Goal: Book appointment/travel/reservation

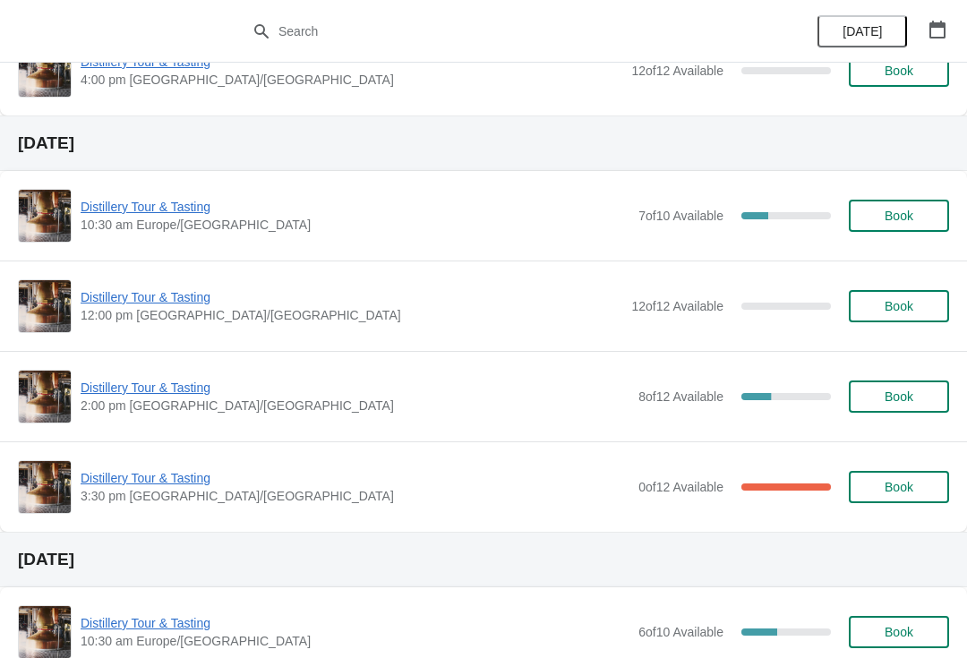
scroll to position [600, 0]
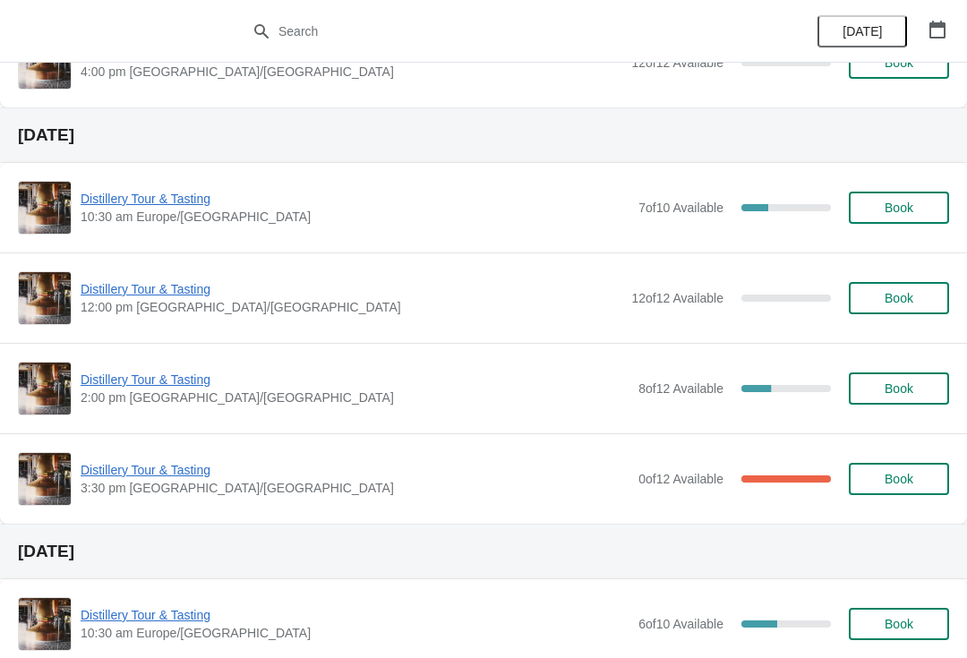
click at [156, 473] on span "Distillery Tour & Tasting" at bounding box center [355, 470] width 549 height 18
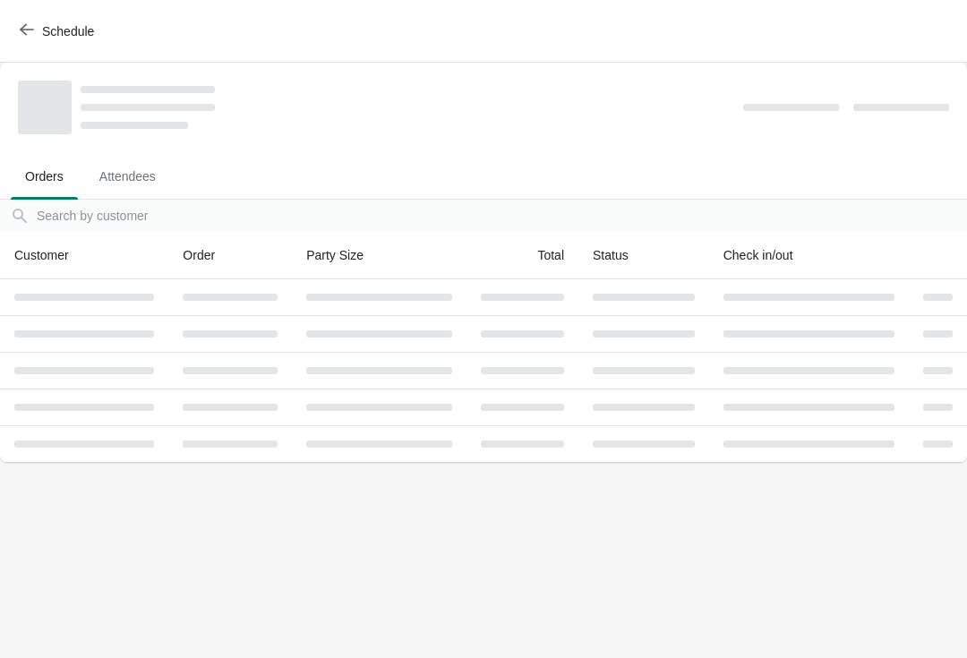
scroll to position [0, 0]
click at [136, 172] on span "Attendees" at bounding box center [127, 176] width 85 height 32
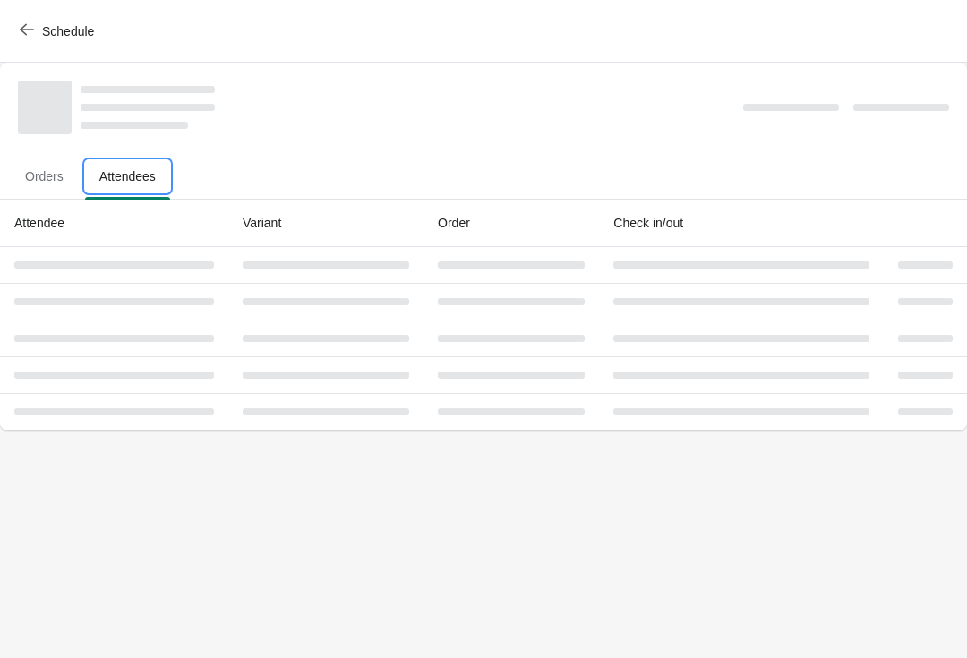
click at [143, 175] on span "Attendees" at bounding box center [127, 176] width 85 height 32
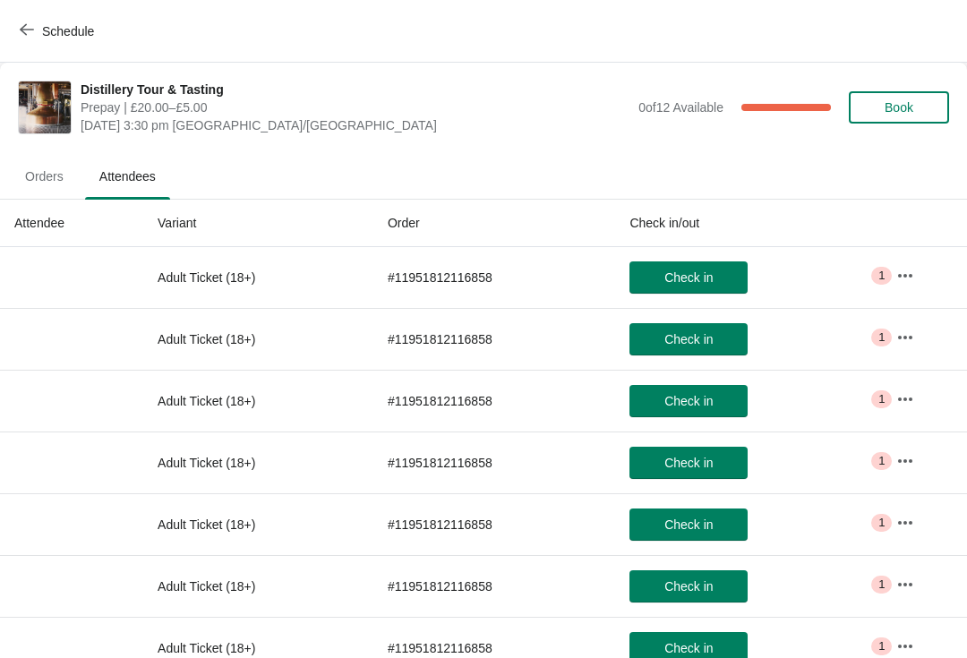
click at [30, 30] on icon "button" at bounding box center [27, 29] width 14 height 14
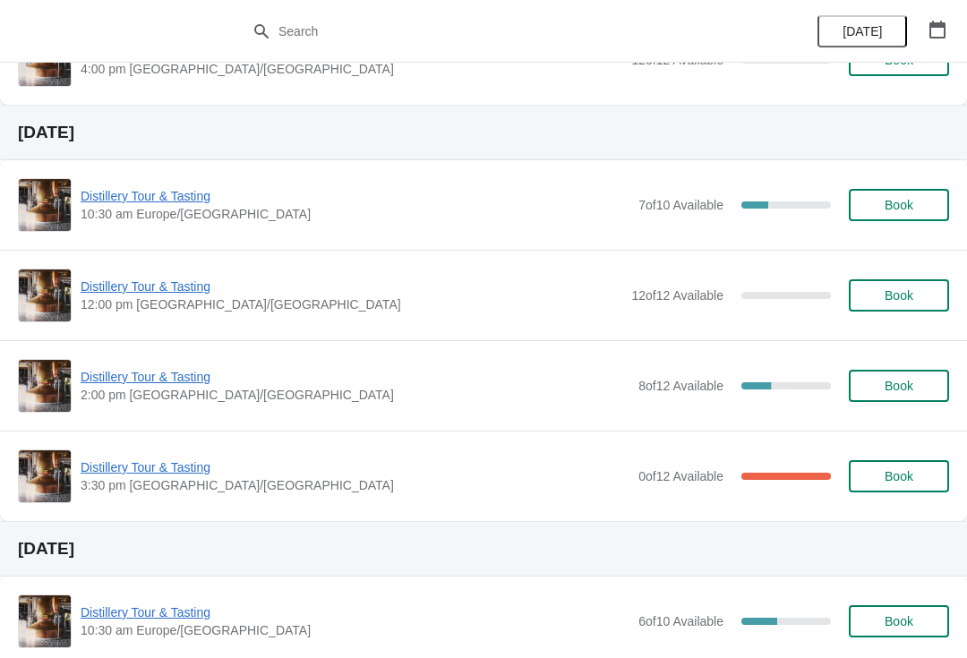
scroll to position [620, 0]
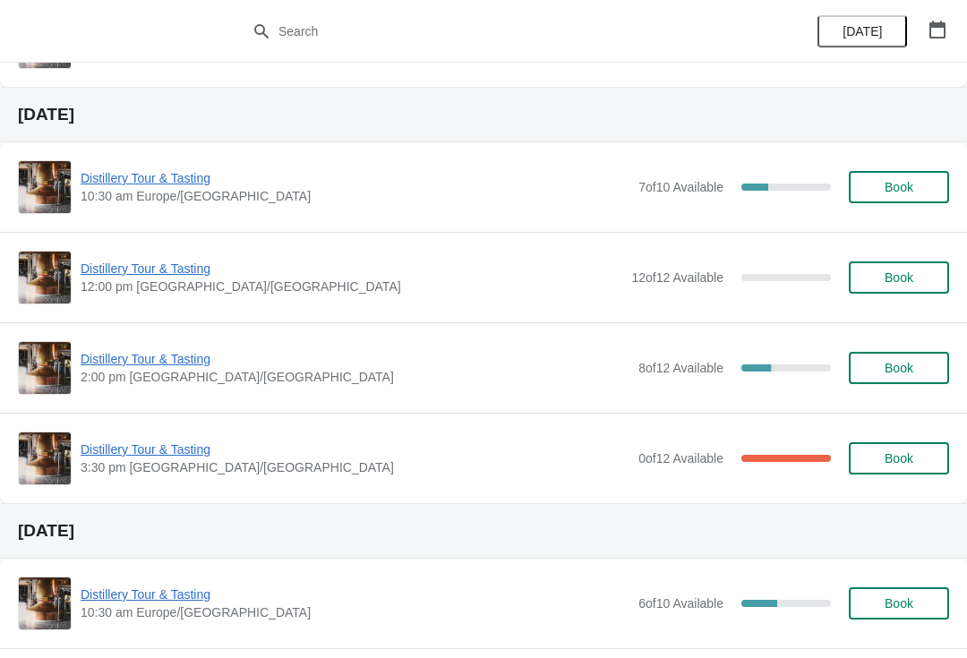
click at [155, 446] on span "Distillery Tour & Tasting" at bounding box center [355, 449] width 549 height 18
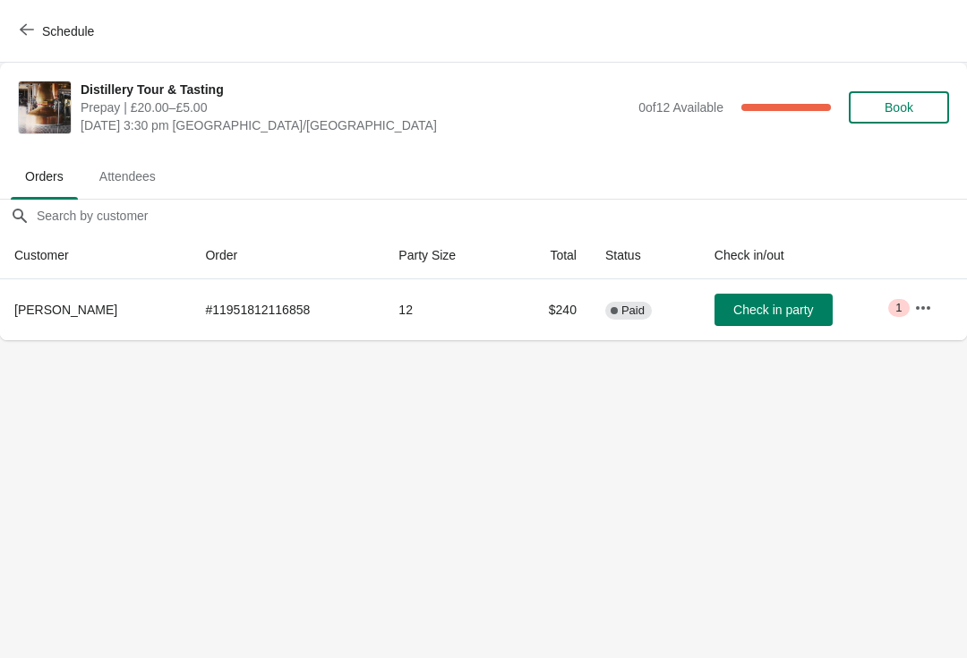
click at [919, 301] on icon "button" at bounding box center [923, 308] width 18 height 18
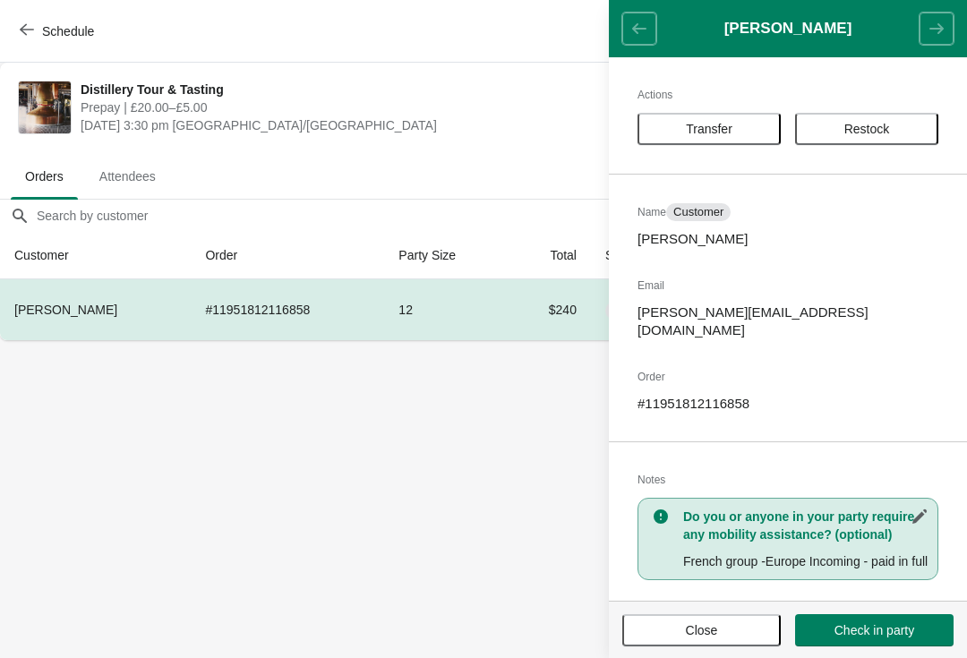
click at [13, 21] on button "Schedule" at bounding box center [58, 31] width 99 height 32
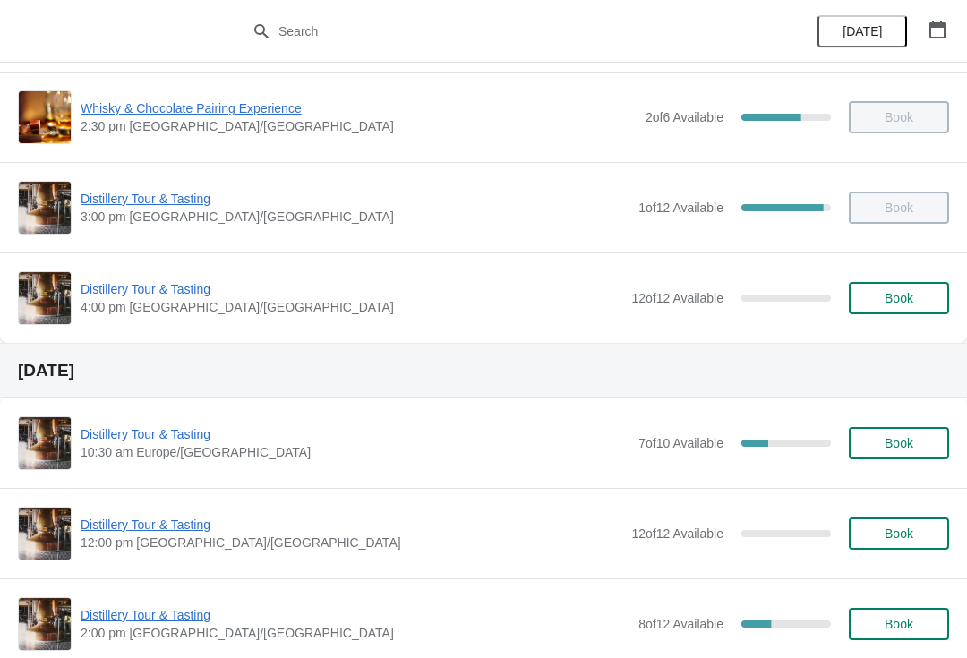
scroll to position [365, 0]
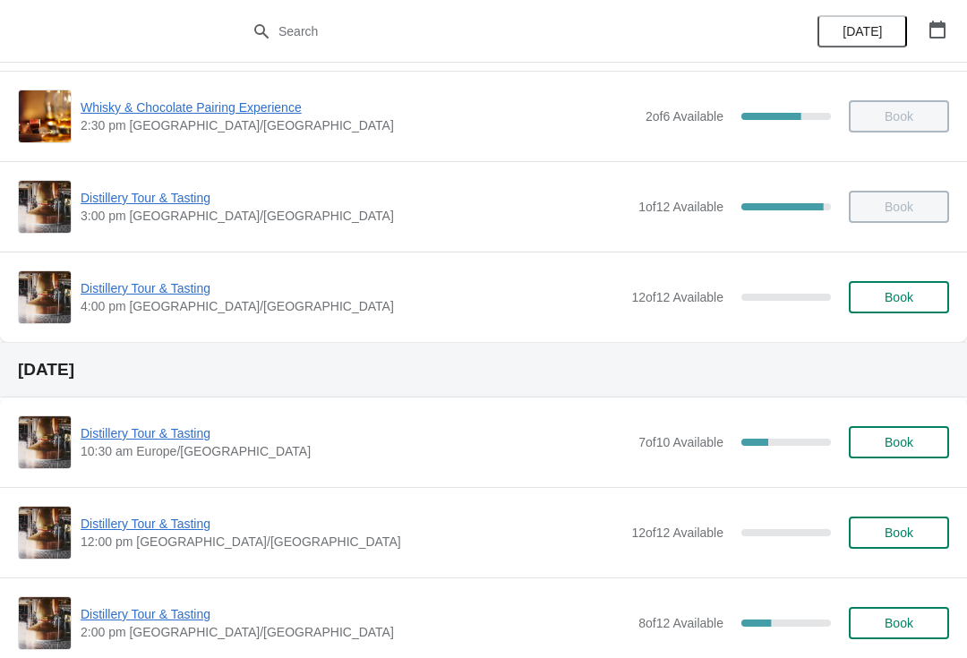
click at [124, 435] on span "Distillery Tour & Tasting" at bounding box center [355, 433] width 549 height 18
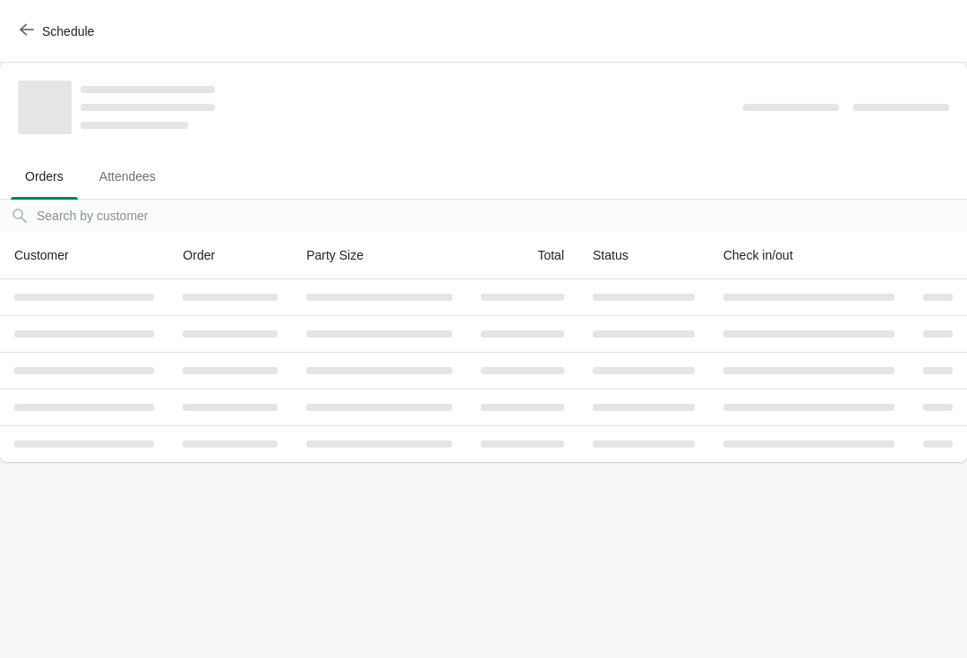
scroll to position [0, 0]
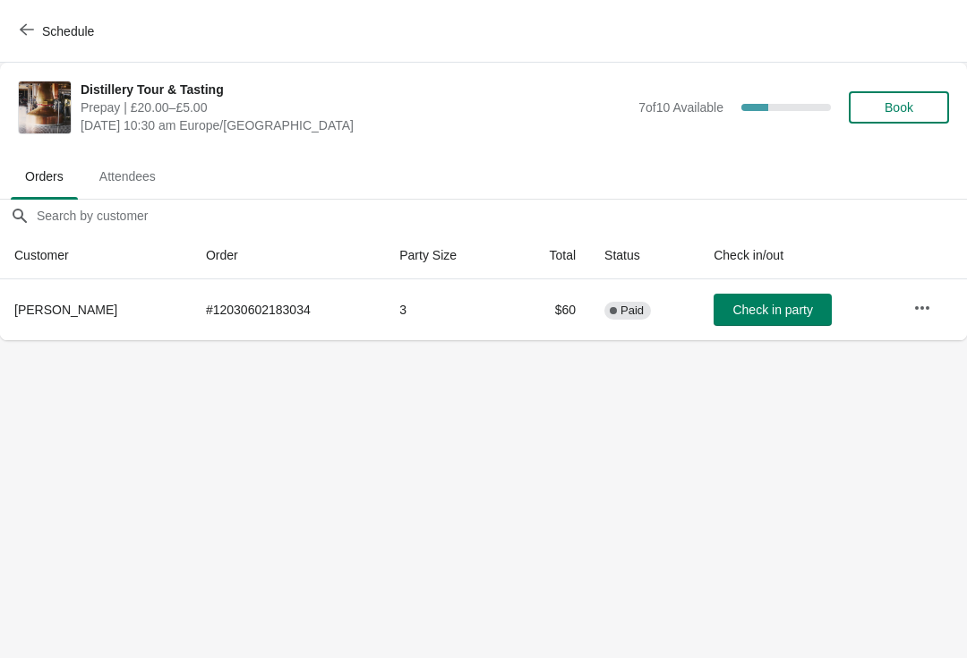
click at [138, 171] on span "Attendees" at bounding box center [127, 176] width 85 height 32
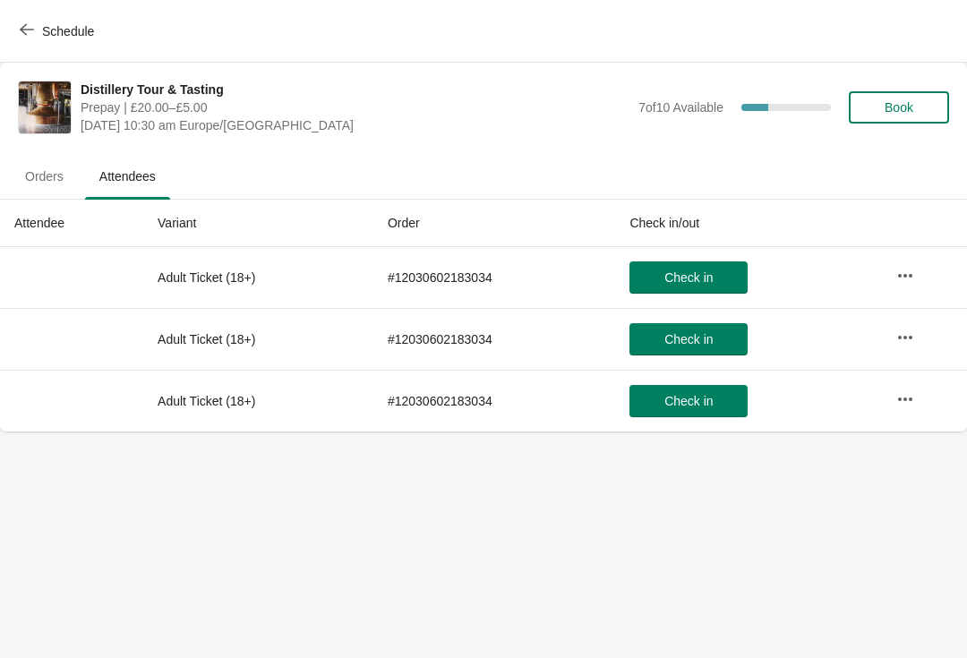
click at [30, 24] on icon "button" at bounding box center [27, 29] width 14 height 14
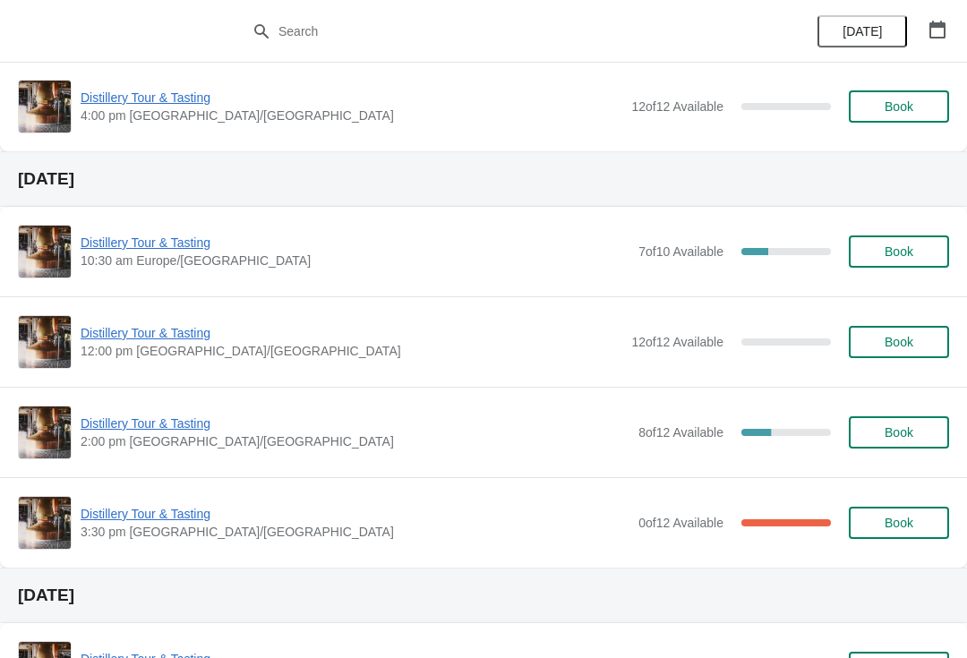
scroll to position [558, 0]
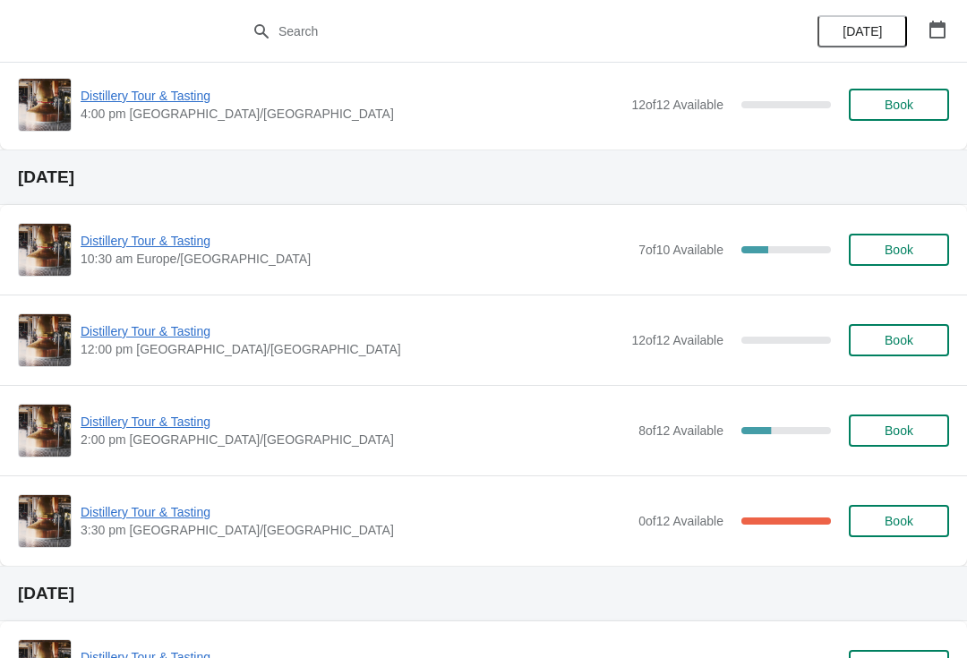
click at [178, 427] on span "Distillery Tour & Tasting" at bounding box center [355, 422] width 549 height 18
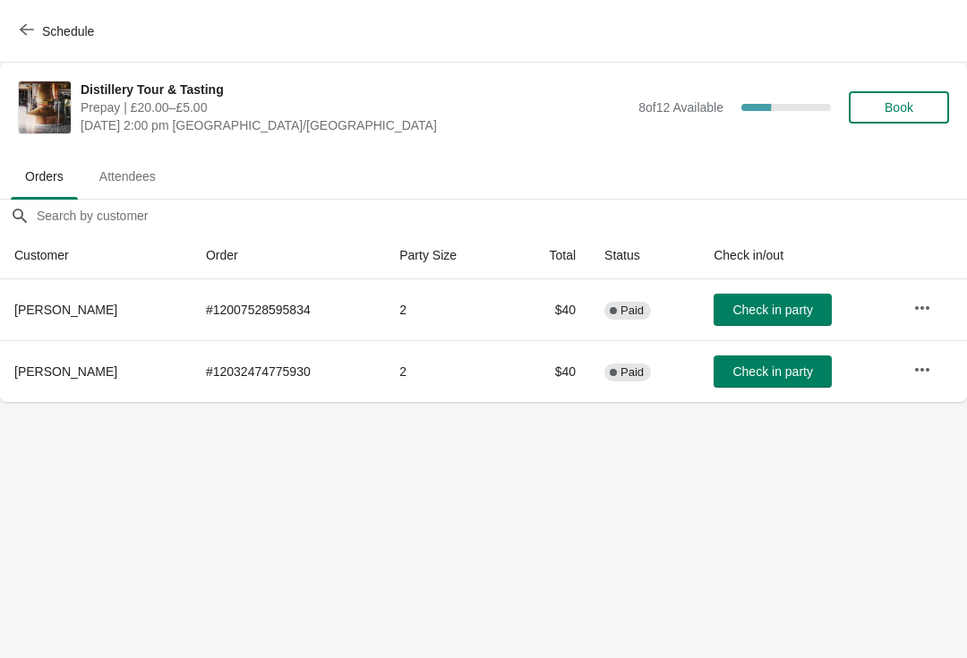
click at [10, 32] on button "Schedule" at bounding box center [58, 31] width 99 height 32
